Goal: Task Accomplishment & Management: Manage account settings

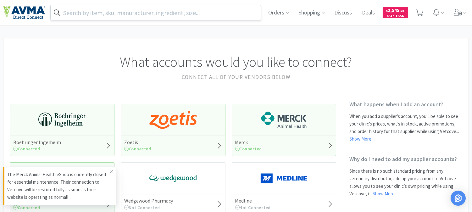
click at [176, 14] on input "text" at bounding box center [156, 12] width 210 height 14
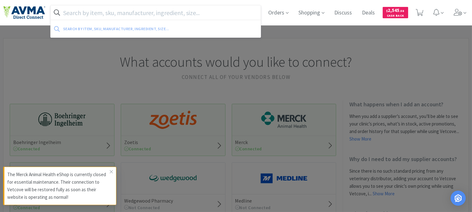
paste input "068369"
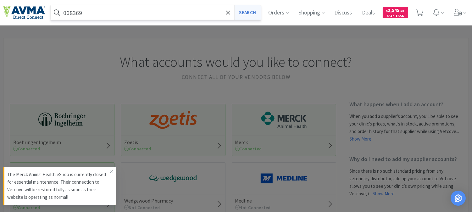
type input "068369"
click at [252, 12] on button "Search" at bounding box center [248, 12] width 26 height 14
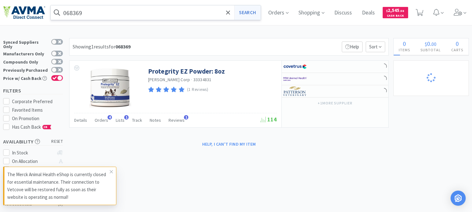
select select "3"
select select "8"
select select "3"
select select "1"
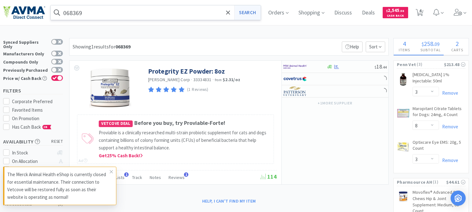
select select "24"
select select "12"
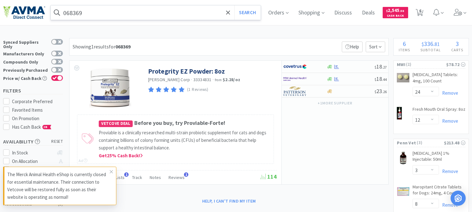
click at [134, 16] on input "068369" at bounding box center [156, 12] width 210 height 14
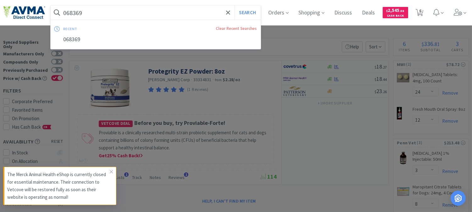
paste input "113-2127773-9034666"
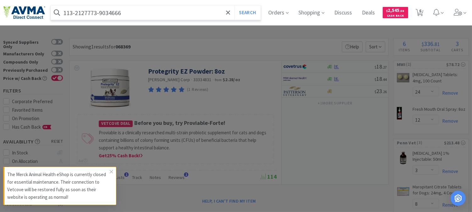
click at [89, 8] on input "113-2127773-9034666" at bounding box center [156, 12] width 210 height 14
drag, startPoint x: 139, startPoint y: 14, endPoint x: 52, endPoint y: 14, distance: 86.9
click at [52, 14] on form "113-2127773-9034666 Search" at bounding box center [156, 12] width 210 height 14
paste input "065998"
type input "065998"
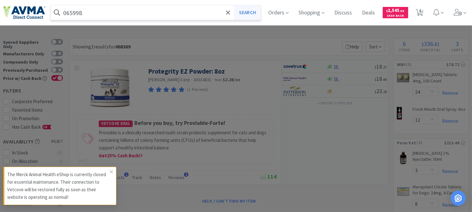
click at [257, 10] on button "Search" at bounding box center [248, 12] width 26 height 14
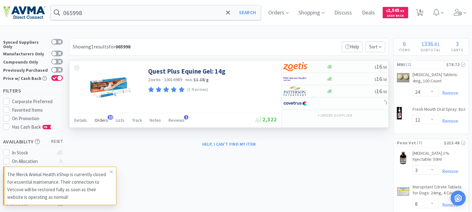
click at [102, 123] on span "Orders" at bounding box center [102, 120] width 14 height 6
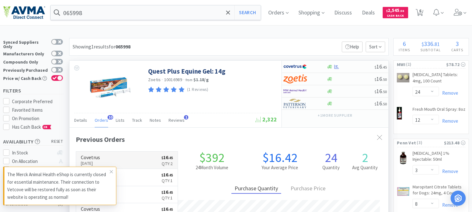
scroll to position [168, 319]
click at [110, 171] on icon at bounding box center [112, 171] width 4 height 5
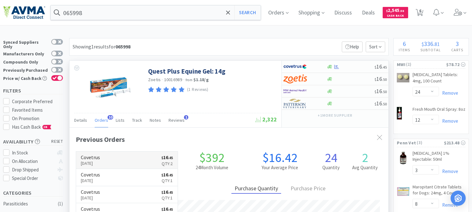
click at [100, 162] on p "[DATE]" at bounding box center [90, 163] width 19 height 7
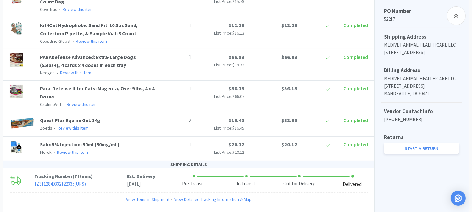
scroll to position [238, 0]
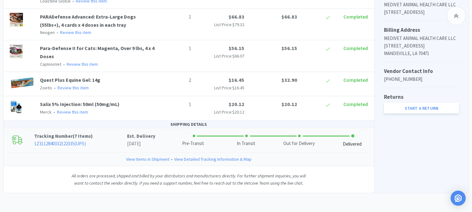
click at [156, 160] on link "View Items in Shipment" at bounding box center [147, 159] width 43 height 7
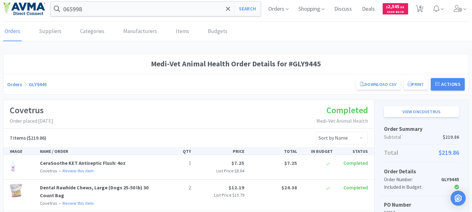
scroll to position [0, 0]
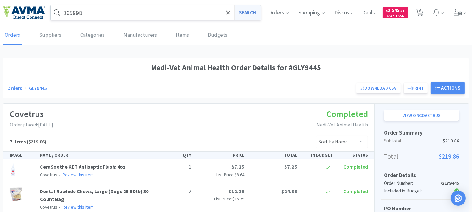
click at [245, 13] on button "Search" at bounding box center [248, 12] width 26 height 14
select select "24"
select select "12"
select select "3"
select select "8"
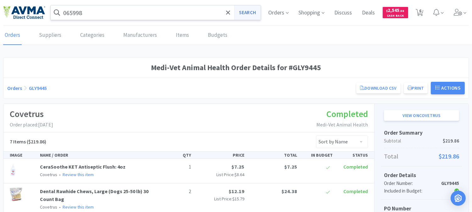
select select "3"
select select "1"
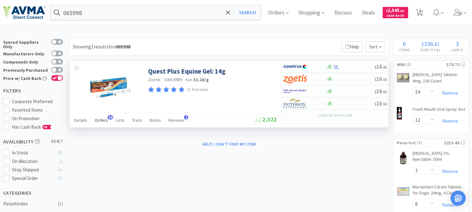
click at [104, 119] on span "Orders" at bounding box center [102, 120] width 14 height 6
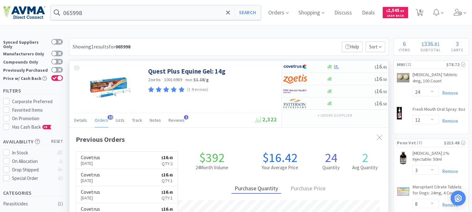
scroll to position [168, 319]
drag, startPoint x: 104, startPoint y: 119, endPoint x: 82, endPoint y: 106, distance: 25.5
click at [82, 106] on div at bounding box center [110, 87] width 63 height 41
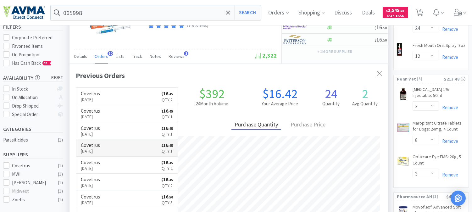
scroll to position [70, 0]
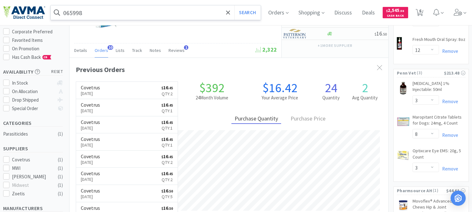
click at [110, 11] on input "065998" at bounding box center [156, 12] width 210 height 14
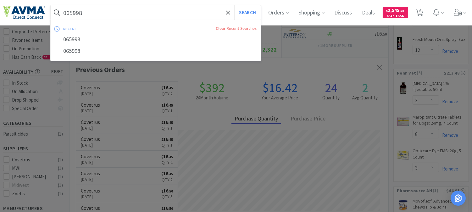
paste input "48897"
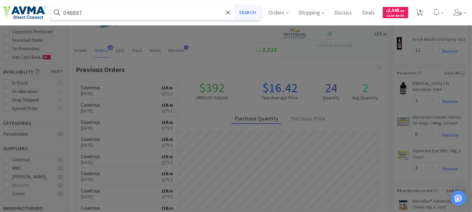
type input "048897"
click at [257, 10] on button "Search" at bounding box center [248, 12] width 26 height 14
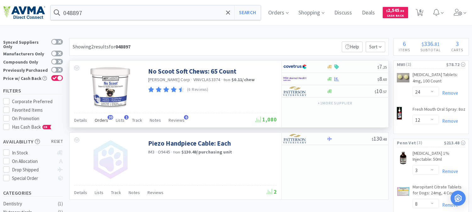
drag, startPoint x: 257, startPoint y: 10, endPoint x: 103, endPoint y: 120, distance: 189.2
click at [103, 120] on span "Orders" at bounding box center [102, 120] width 14 height 6
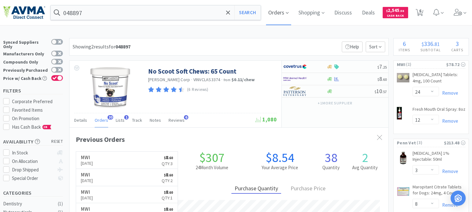
click at [285, 13] on span "Orders" at bounding box center [278, 12] width 25 height 25
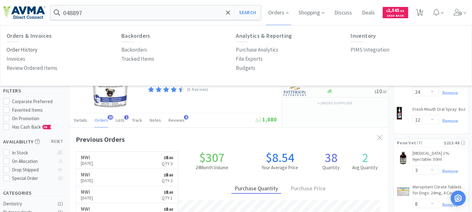
click at [20, 48] on p "Order History" at bounding box center [22, 50] width 31 height 8
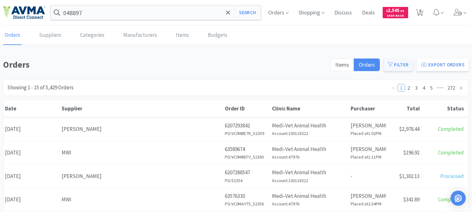
click at [397, 64] on button "Filter" at bounding box center [398, 65] width 29 height 13
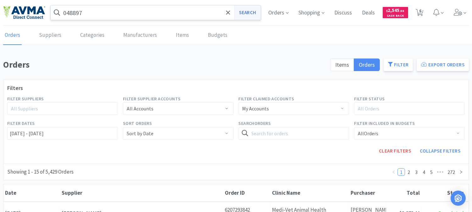
click at [249, 10] on button "Search" at bounding box center [248, 12] width 26 height 14
select select "24"
select select "12"
select select "3"
select select "8"
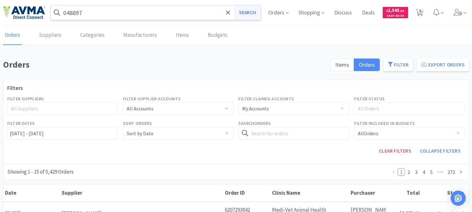
select select "3"
select select "1"
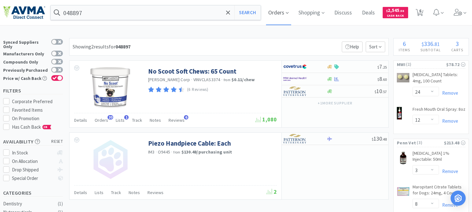
click at [285, 11] on span "Orders" at bounding box center [278, 12] width 25 height 25
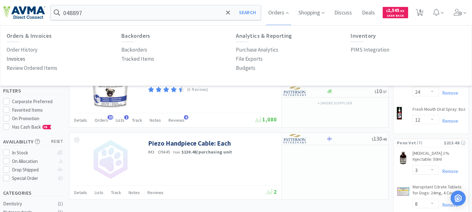
click at [16, 59] on p "Invoices" at bounding box center [16, 59] width 19 height 8
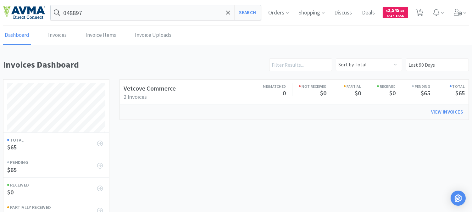
scroll to position [248, 466]
click at [398, 65] on select "Sort by Total Sort by Pending Sort by Not Received Sort by Partially Received S…" at bounding box center [369, 65] width 66 height 13
drag, startPoint x: 288, startPoint y: 119, endPoint x: 290, endPoint y: 116, distance: 3.4
click at [288, 119] on div "View Invoices" at bounding box center [294, 111] width 349 height 15
click at [58, 36] on link "Invoices" at bounding box center [58, 35] width 22 height 19
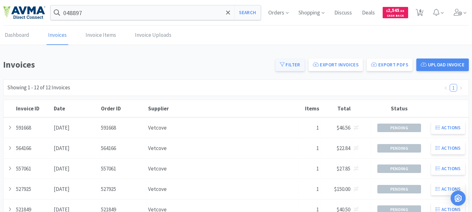
click at [300, 64] on button "Filter" at bounding box center [290, 65] width 29 height 13
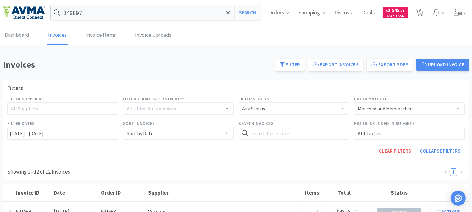
click at [38, 109] on div "All Suppliers" at bounding box center [60, 108] width 98 height 6
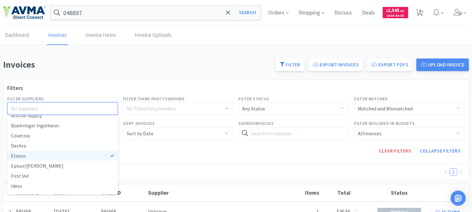
scroll to position [35, 0]
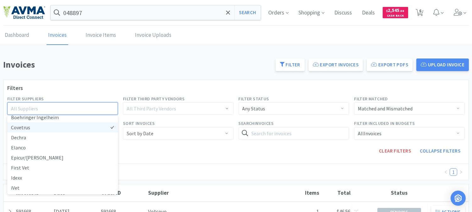
click at [25, 128] on li "Covetrus" at bounding box center [62, 127] width 111 height 10
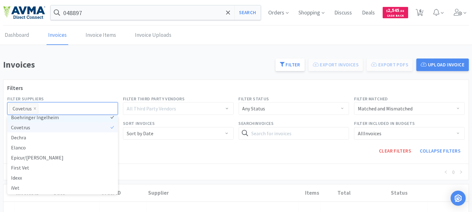
scroll to position [31, 0]
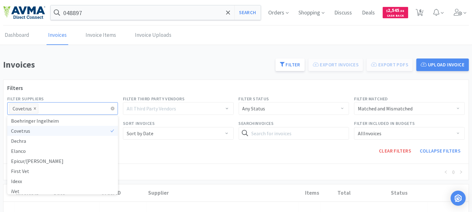
click at [35, 109] on icon "icon: close" at bounding box center [34, 108] width 3 height 3
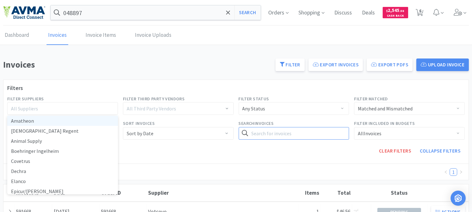
click at [257, 133] on input "text" at bounding box center [294, 133] width 111 height 13
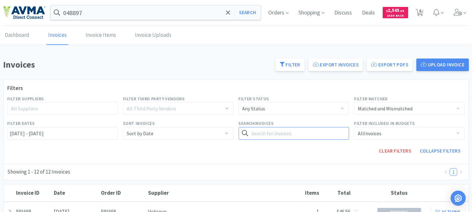
paste input "18530092"
type input "18530092"
click at [331, 133] on button "Search" at bounding box center [337, 133] width 26 height 13
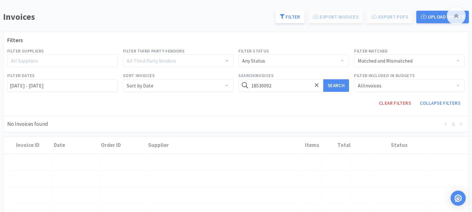
scroll to position [70, 0]
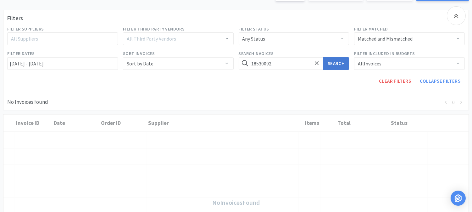
click at [339, 62] on button "Search" at bounding box center [337, 63] width 26 height 13
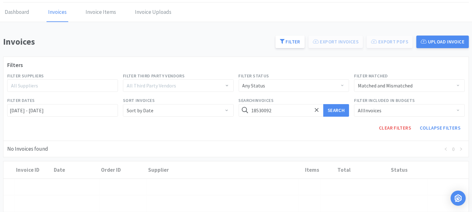
scroll to position [35, 0]
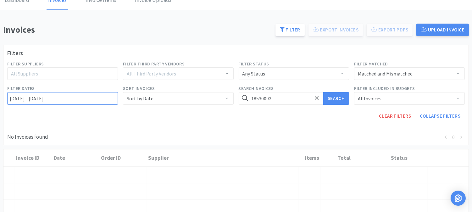
drag, startPoint x: 76, startPoint y: 95, endPoint x: 3, endPoint y: 103, distance: 73.1
click at [3, 103] on div "Filters Filter Suppliers All Suppliers Filter Third Party Vendors All Third Par…" at bounding box center [236, 87] width 466 height 84
type input "[DATE] - [DATE]"
click at [178, 97] on div "Sort by Date" at bounding box center [176, 99] width 99 height 12
click at [98, 87] on span "Filter Dates" at bounding box center [62, 88] width 111 height 7
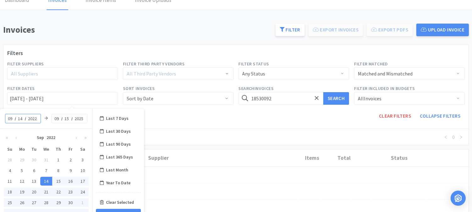
click at [169, 110] on div "Clear Filters Collapse Filters" at bounding box center [236, 116] width 463 height 18
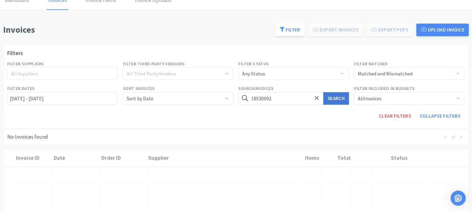
click at [340, 96] on button "Search" at bounding box center [337, 98] width 26 height 13
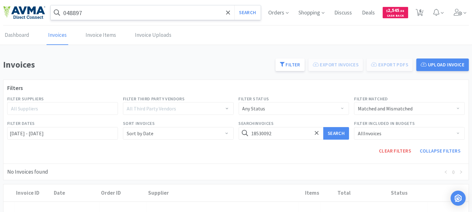
click at [123, 14] on input "048897" at bounding box center [156, 12] width 210 height 14
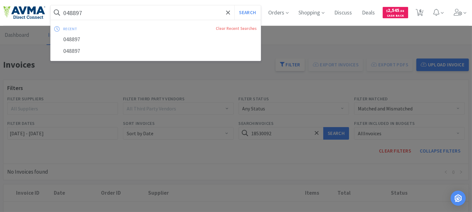
paste input "1963"
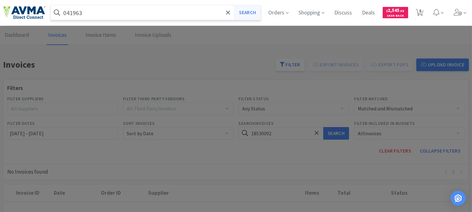
type input "041963"
click at [247, 10] on button "Search" at bounding box center [248, 12] width 26 height 14
select select "24"
select select "12"
select select "3"
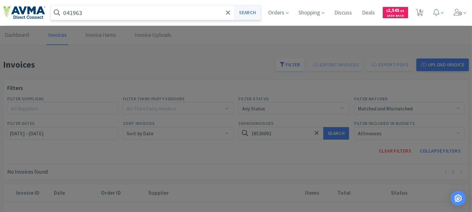
select select "8"
select select "3"
select select "1"
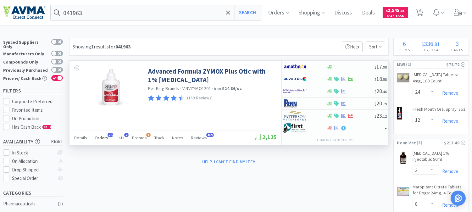
click at [96, 137] on span "Orders" at bounding box center [102, 138] width 14 height 6
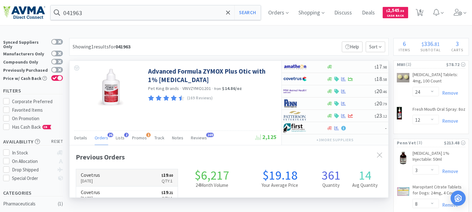
scroll to position [168, 319]
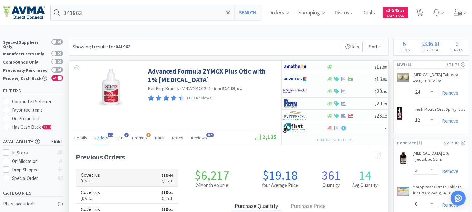
click at [100, 178] on p "[DATE]" at bounding box center [90, 181] width 19 height 7
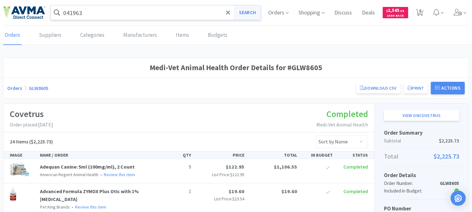
click at [248, 13] on button "Search" at bounding box center [248, 12] width 26 height 14
select select "24"
select select "12"
select select "3"
select select "8"
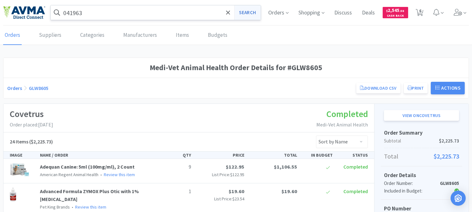
select select "3"
select select "1"
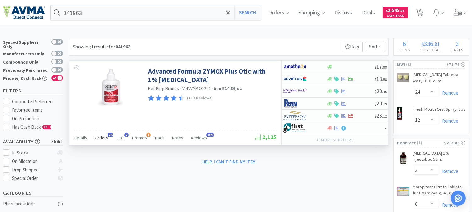
click at [105, 137] on span "Orders" at bounding box center [102, 138] width 14 height 6
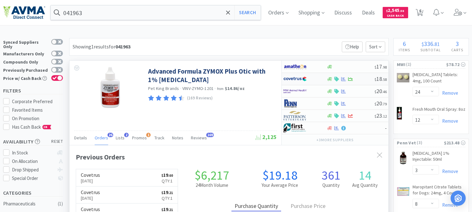
click at [293, 80] on img at bounding box center [296, 78] width 24 height 9
select select "1"
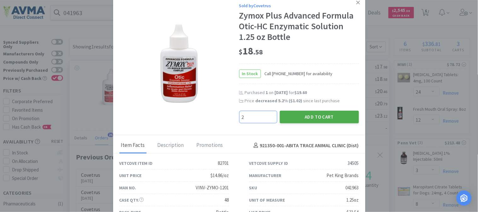
type input "2"
click at [343, 117] on button "Add to Cart" at bounding box center [319, 117] width 79 height 13
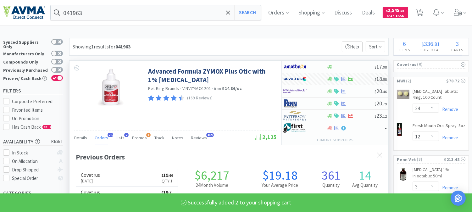
scroll to position [314610, 314460]
select select "2"
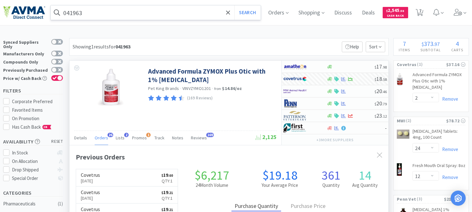
click at [99, 8] on input "041963" at bounding box center [156, 12] width 210 height 14
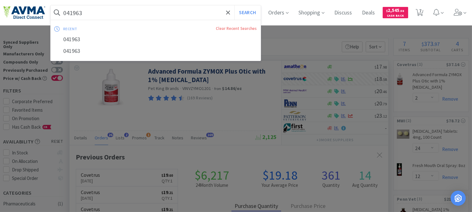
paste input "35340"
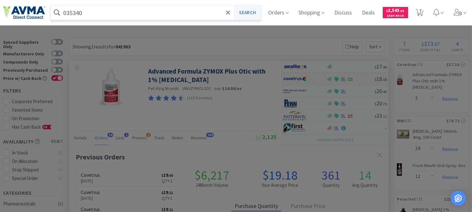
click at [258, 11] on button "Search" at bounding box center [248, 12] width 26 height 14
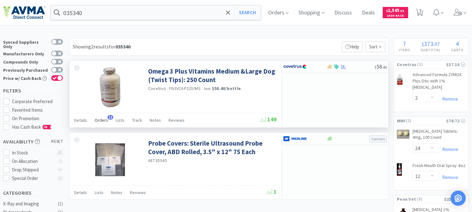
click at [102, 120] on span "Orders" at bounding box center [102, 120] width 14 height 6
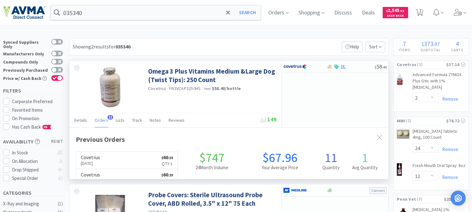
scroll to position [168, 319]
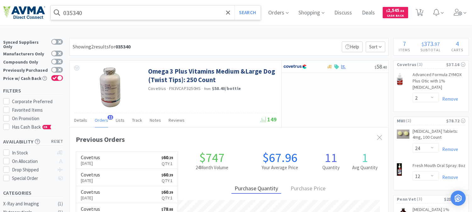
click at [100, 14] on input "035340" at bounding box center [156, 12] width 210 height 14
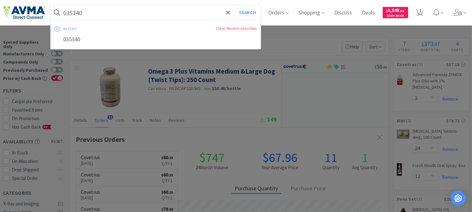
paste input "71021"
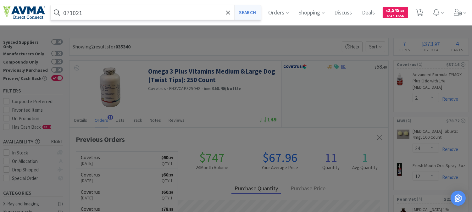
type input "071021"
click at [254, 12] on button "Search" at bounding box center [248, 12] width 26 height 14
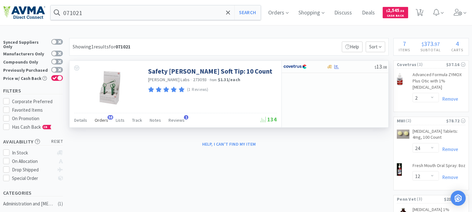
click at [99, 121] on span "Orders" at bounding box center [102, 120] width 14 height 6
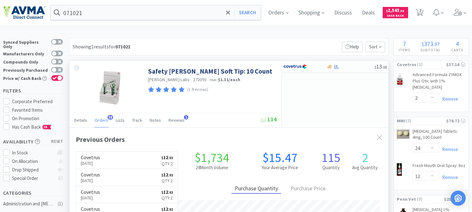
scroll to position [168, 319]
